Goal: Information Seeking & Learning: Learn about a topic

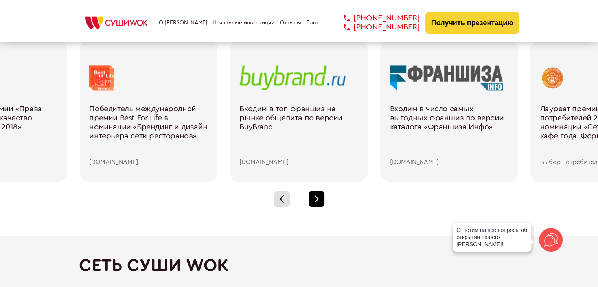
scroll to position [1140, 0]
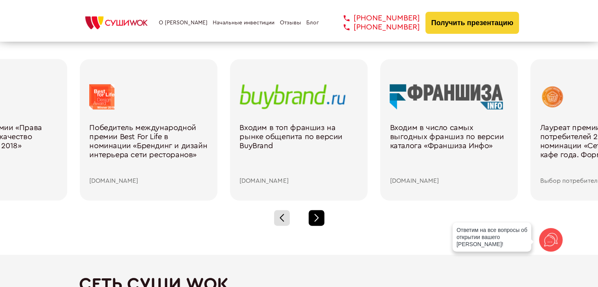
click at [318, 214] on div at bounding box center [317, 218] width 16 height 16
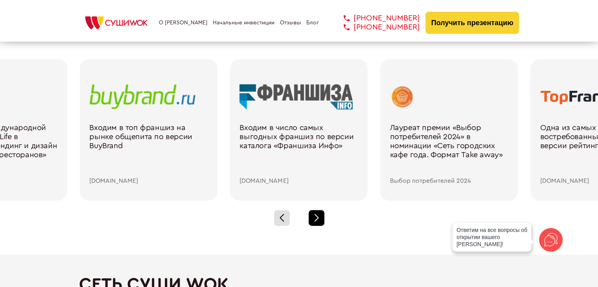
click at [318, 214] on div at bounding box center [317, 218] width 16 height 16
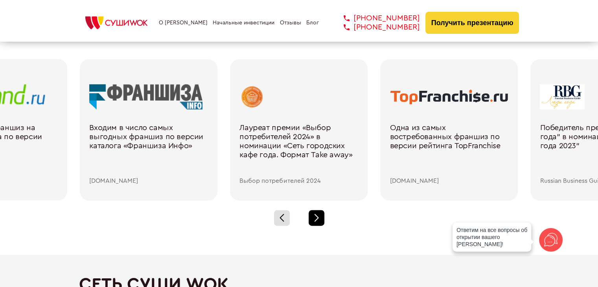
click at [318, 214] on div at bounding box center [317, 218] width 16 height 16
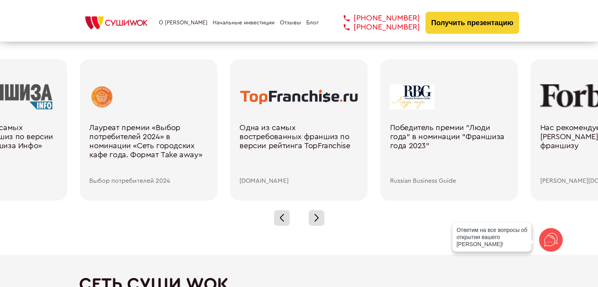
click at [273, 179] on div "[DOMAIN_NAME]" at bounding box center [298, 180] width 119 height 7
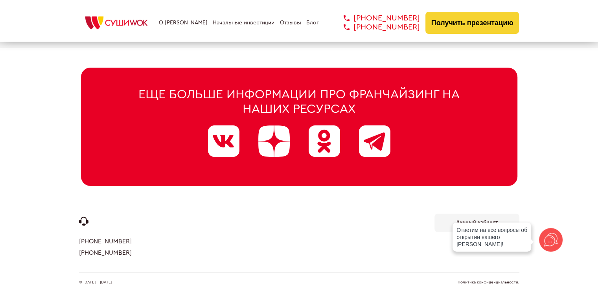
scroll to position [4028, 0]
